Goal: Find specific page/section: Find specific page/section

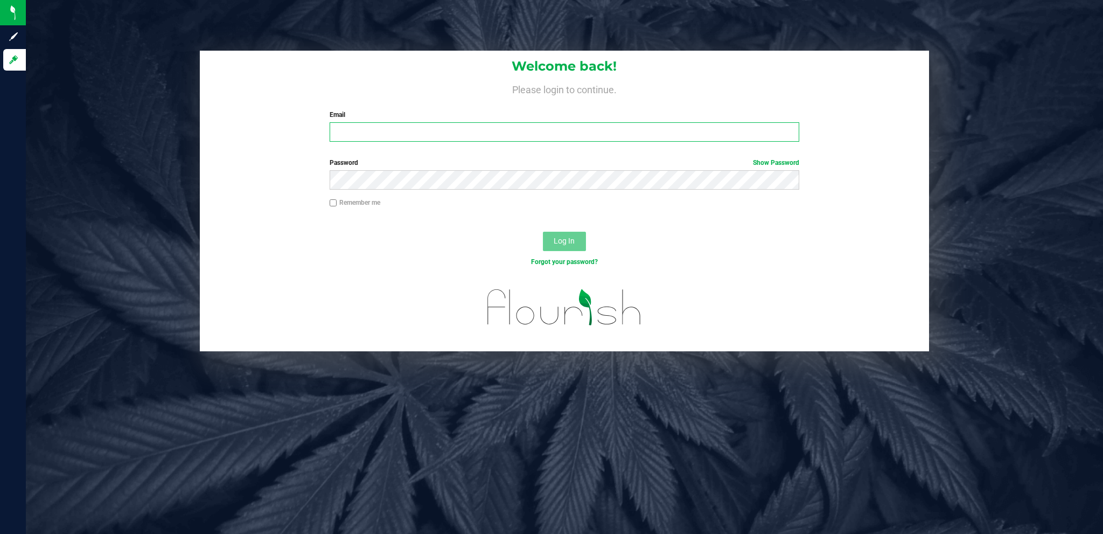
type input "[EMAIL_ADDRESS][DOMAIN_NAME]"
click at [559, 245] on span "Log In" at bounding box center [564, 240] width 21 height 9
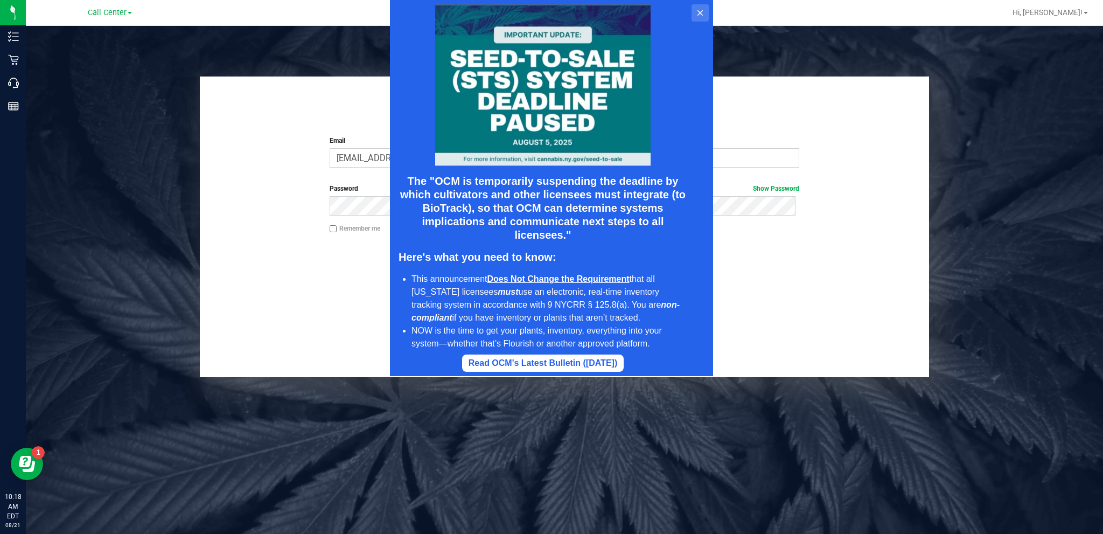
click at [697, 15] on icon at bounding box center [700, 13] width 9 height 9
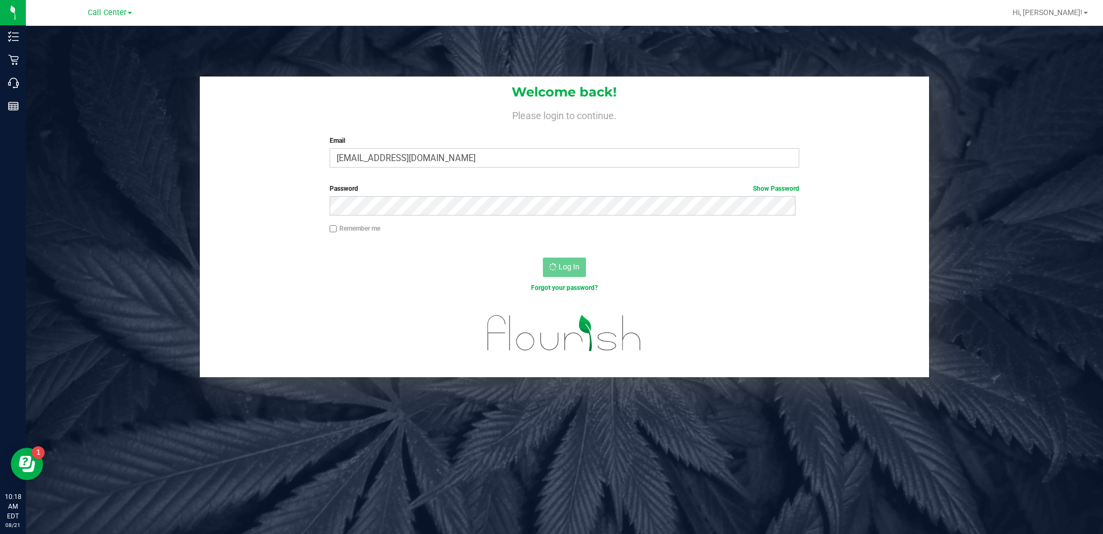
click at [330, 229] on input "Remember me" at bounding box center [334, 229] width 8 height 8
checkbox input "true"
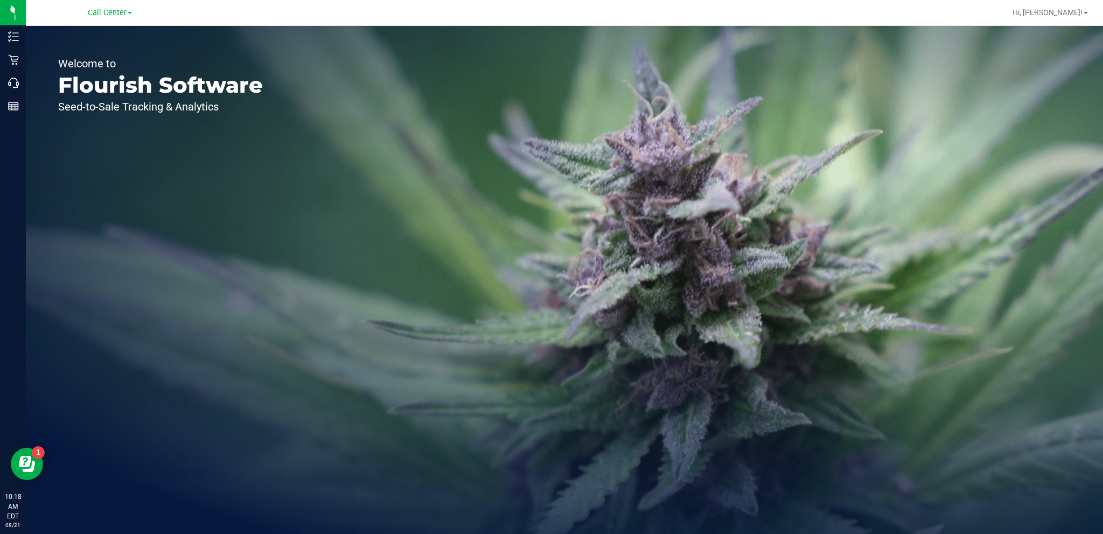
click at [131, 13] on span at bounding box center [130, 13] width 4 height 2
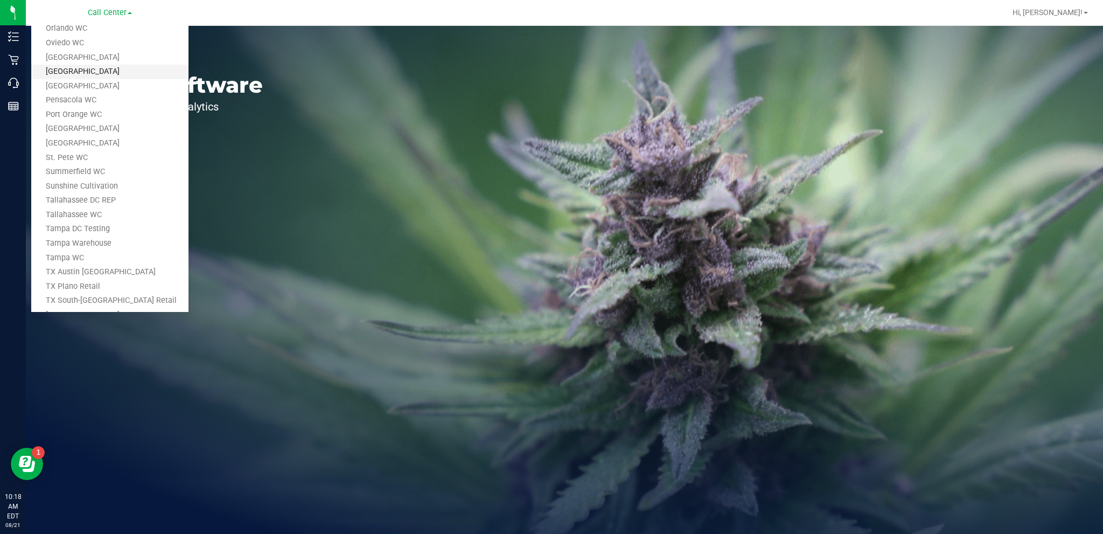
scroll to position [485, 0]
click at [71, 198] on link "Tampa Warehouse" at bounding box center [109, 197] width 157 height 15
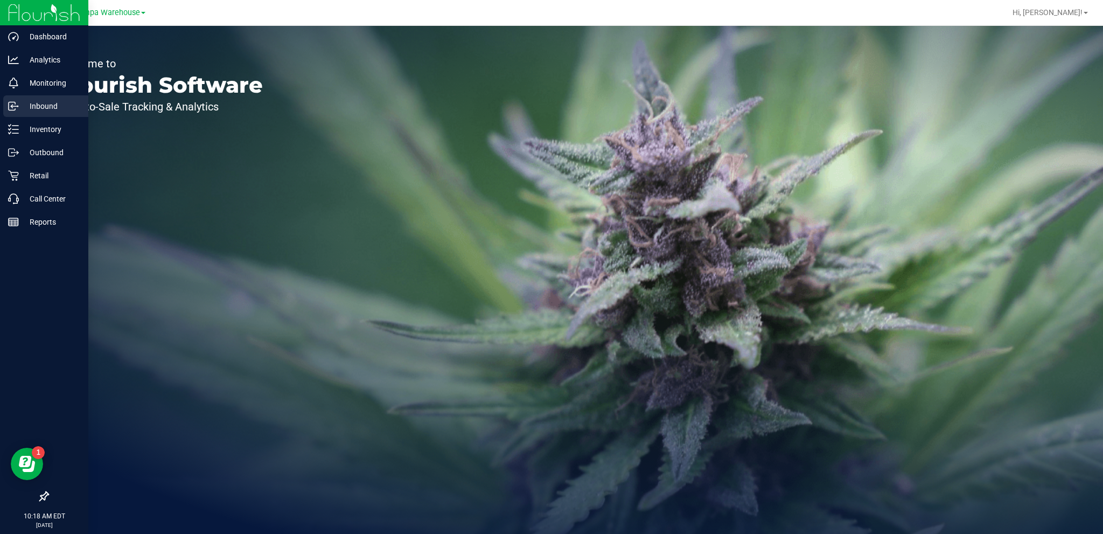
click at [46, 107] on p "Inbound" at bounding box center [51, 106] width 65 height 13
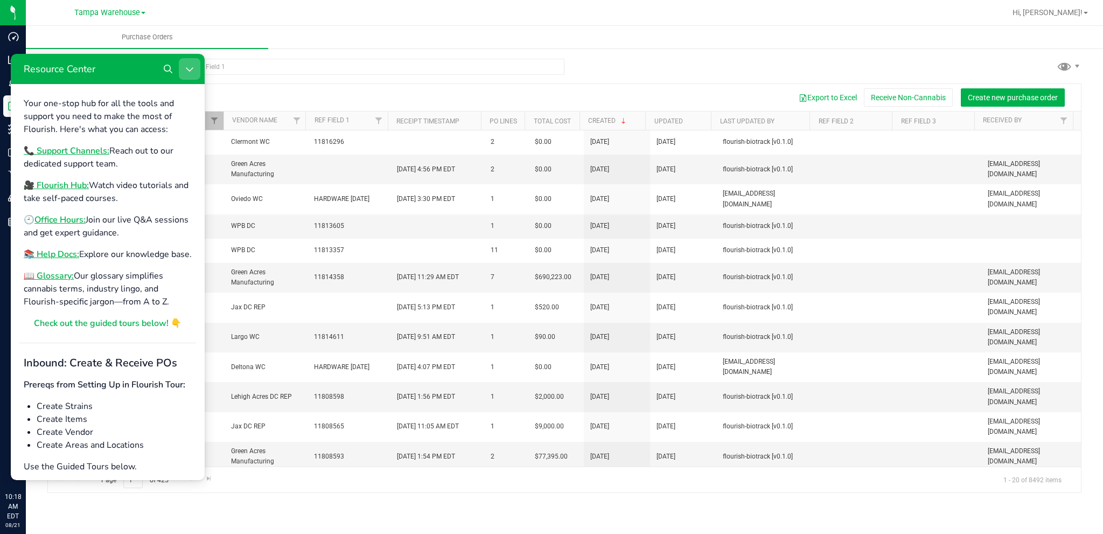
click at [189, 66] on icon "Close Resource Center" at bounding box center [189, 69] width 9 height 9
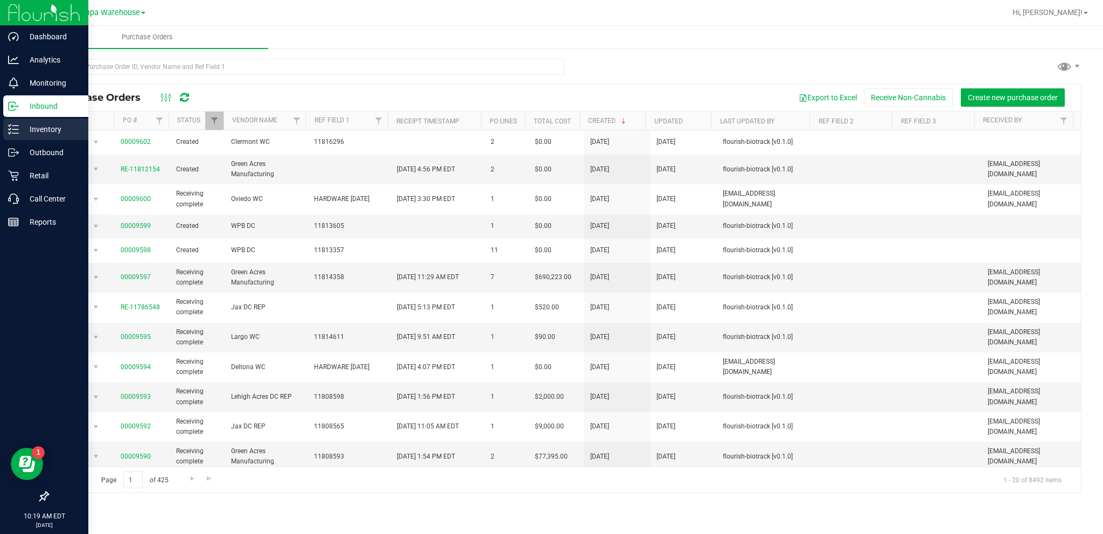
click at [50, 127] on p "Inventory" at bounding box center [51, 129] width 65 height 13
